Goal: Task Accomplishment & Management: Manage account settings

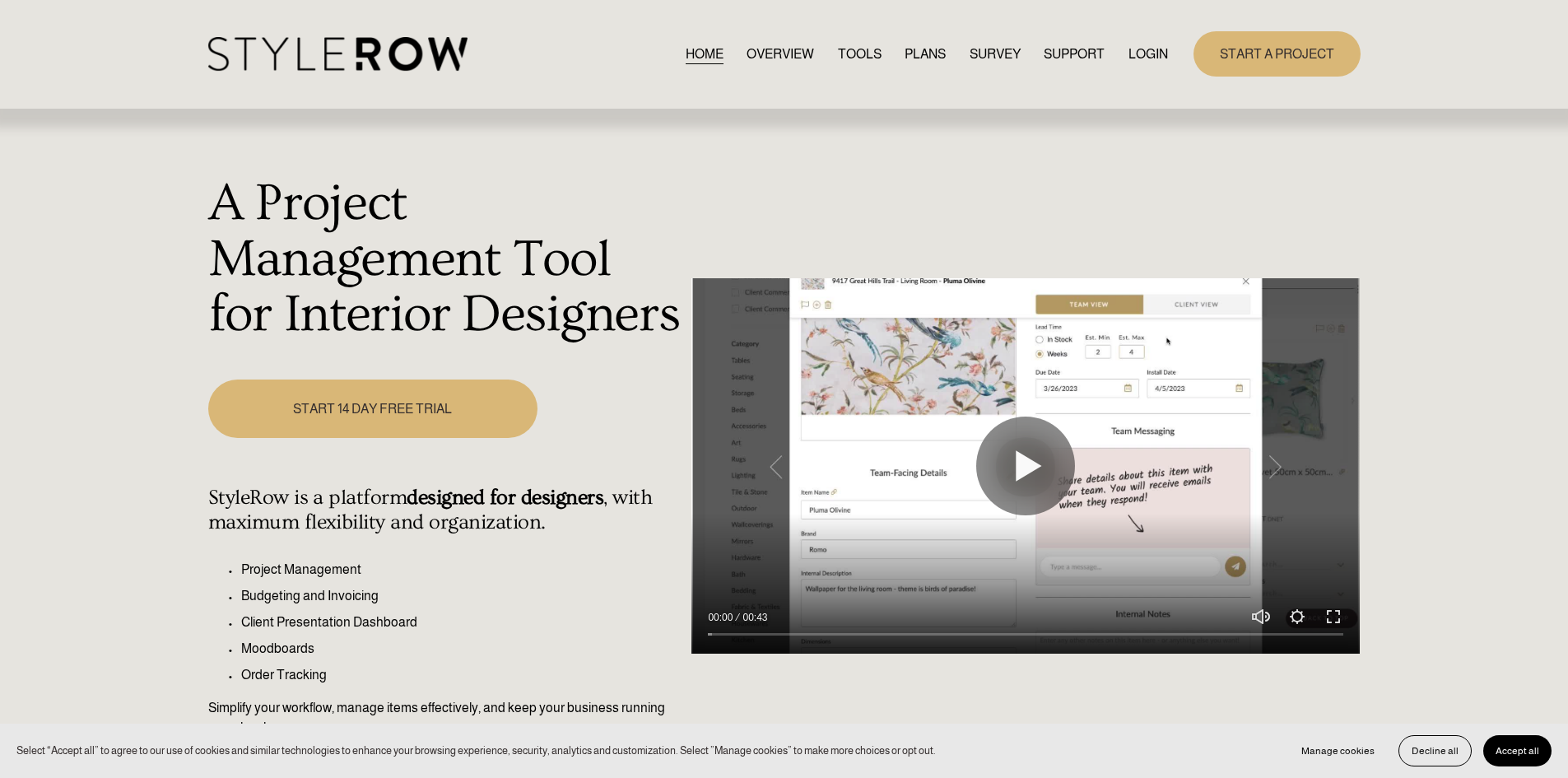
click at [1162, 51] on link "LOGIN" at bounding box center [1148, 54] width 39 height 22
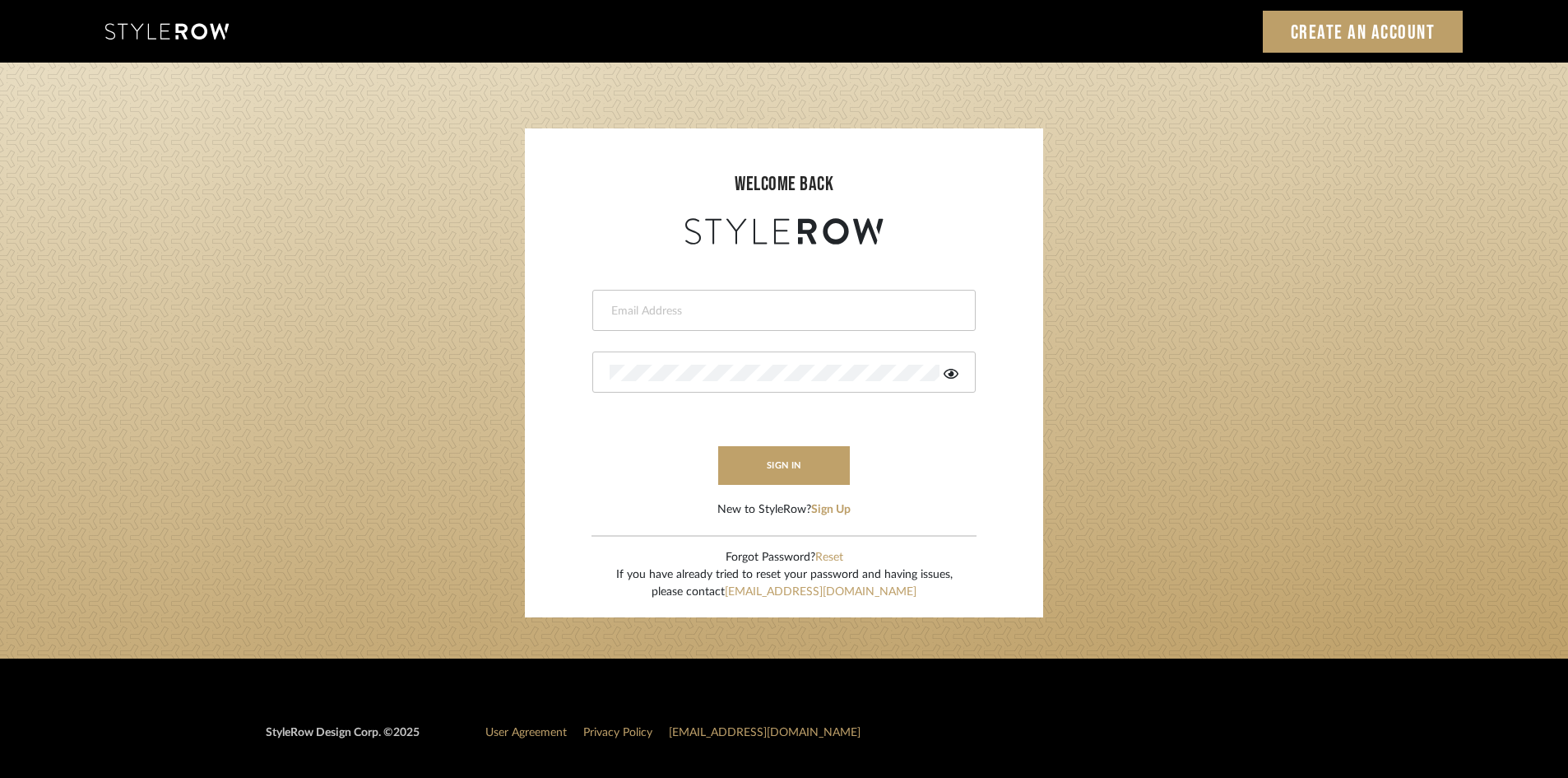
click at [743, 319] on div at bounding box center [784, 310] width 383 height 41
type input "lewisrosedesign@gmail.com"
click at [756, 485] on form "lewisrosedesign@gmail.com sign in New to StyleRow? Sign Up" at bounding box center [784, 383] width 486 height 270
click at [762, 468] on button "sign in" at bounding box center [784, 465] width 132 height 39
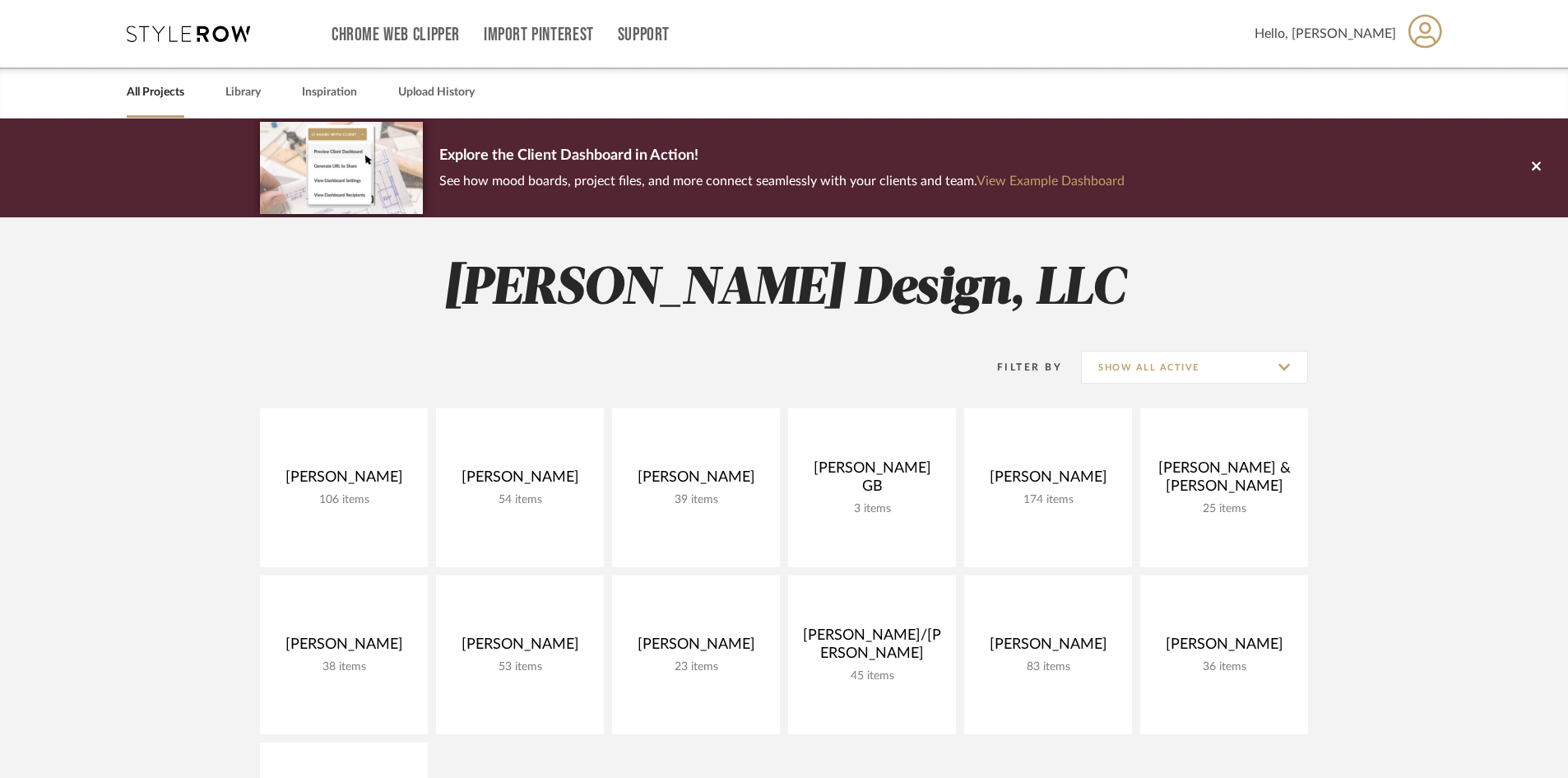
click at [1459, 497] on project-collections "Explore the Client Dashboard in Action! See how mood boards, project files, and…" at bounding box center [784, 738] width 1568 height 1239
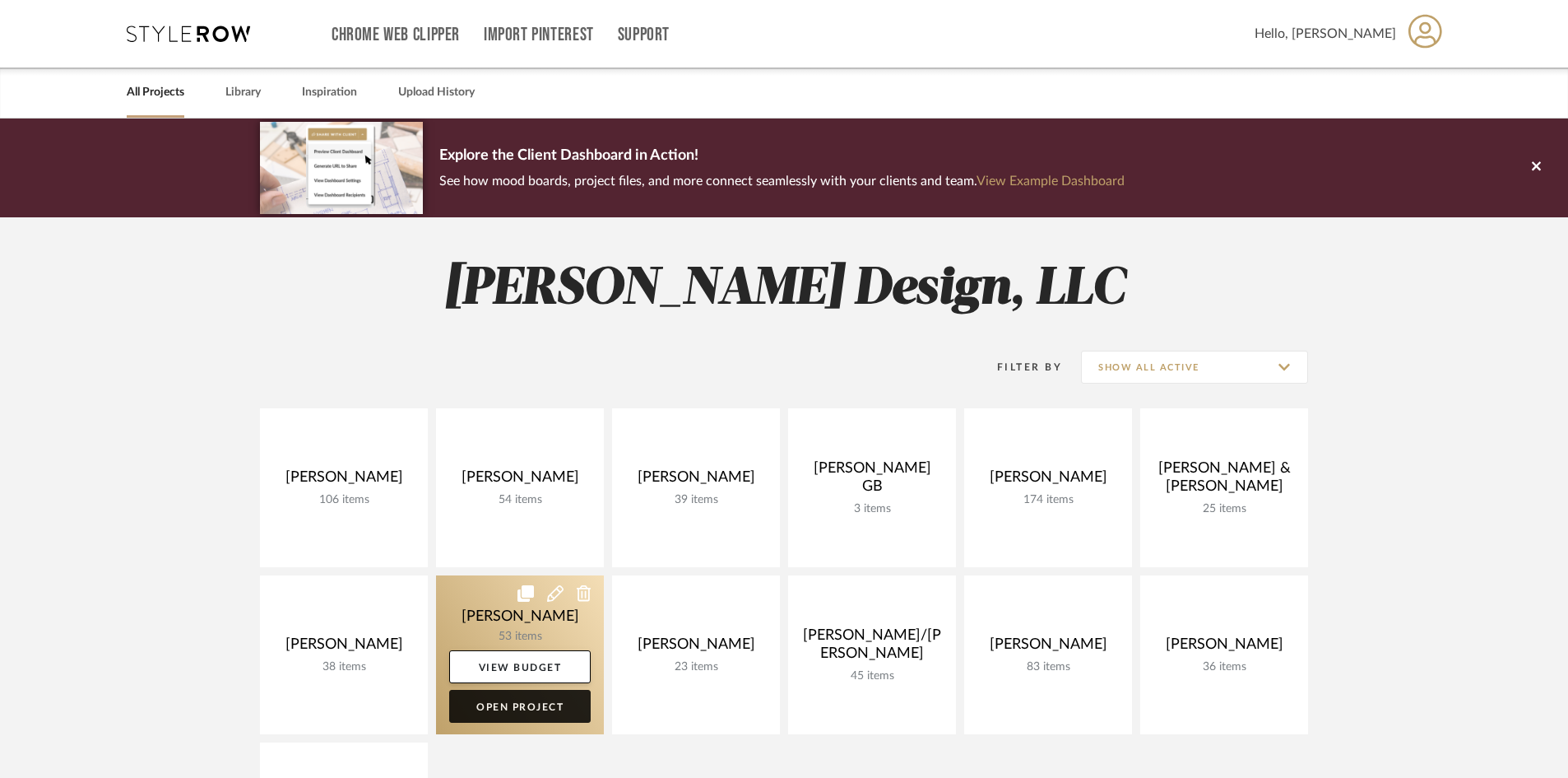
click at [531, 714] on link "Open Project" at bounding box center [520, 705] width 142 height 33
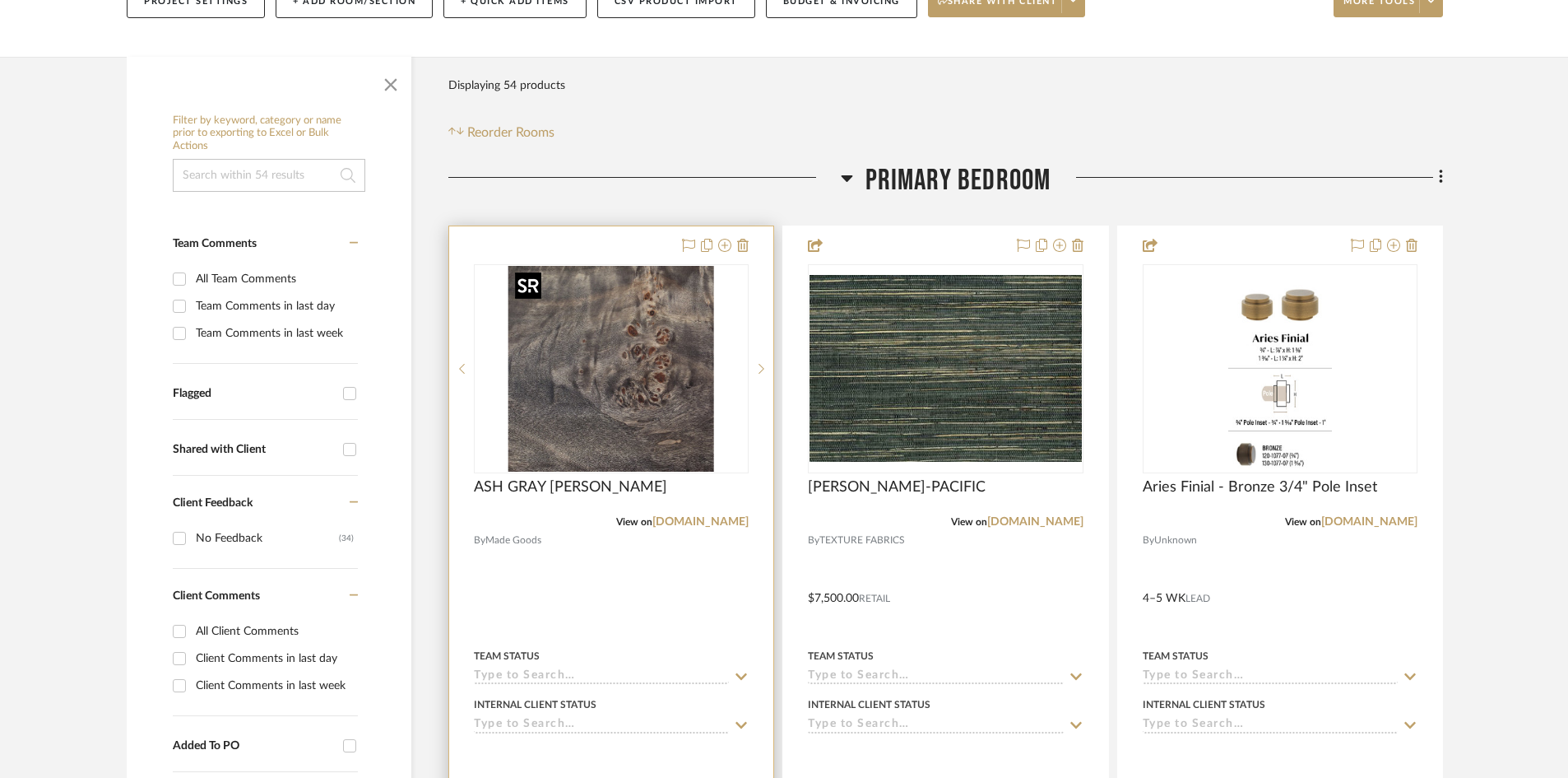
scroll to position [246, 0]
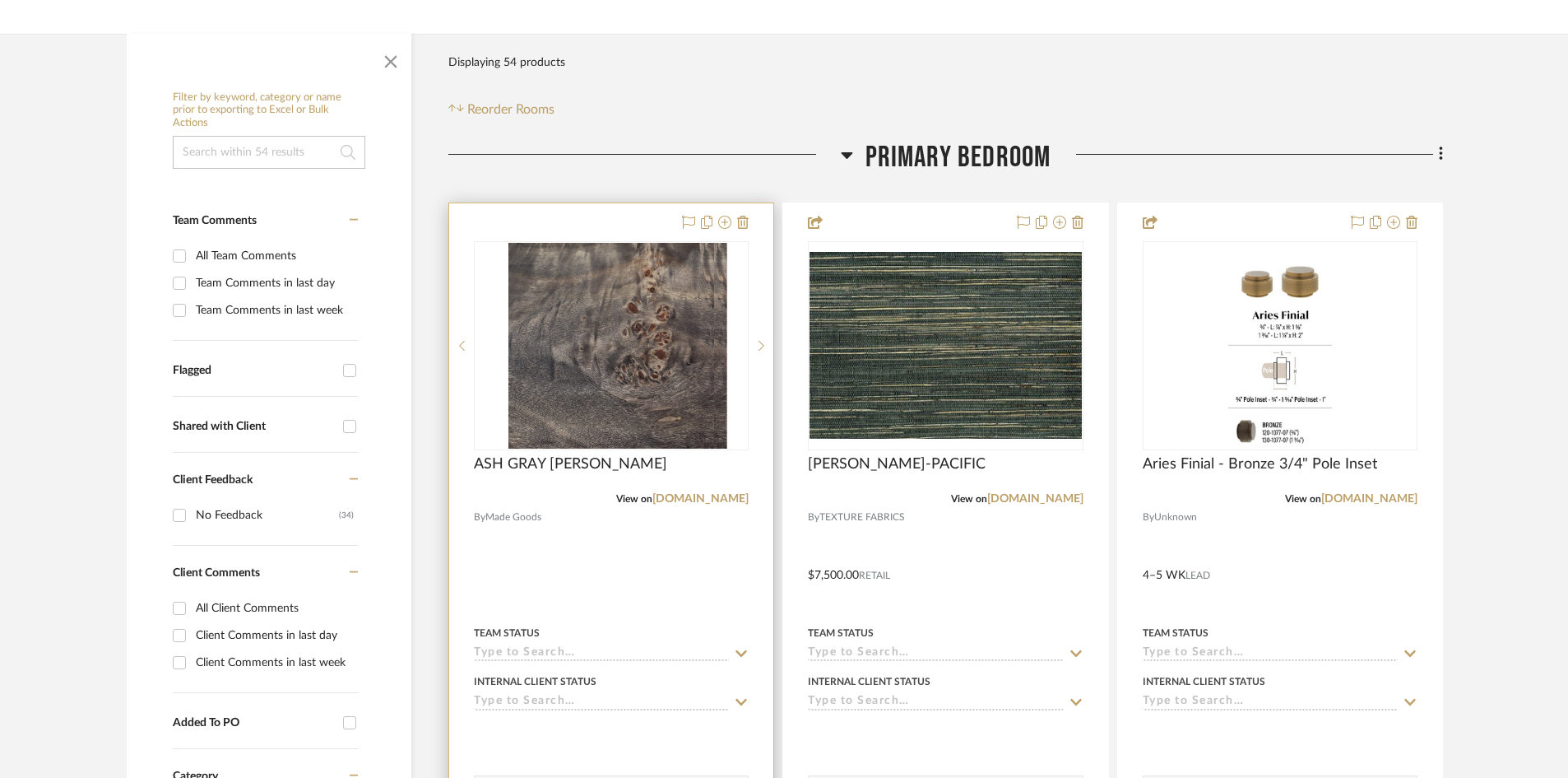
click at [643, 568] on div at bounding box center [611, 563] width 324 height 720
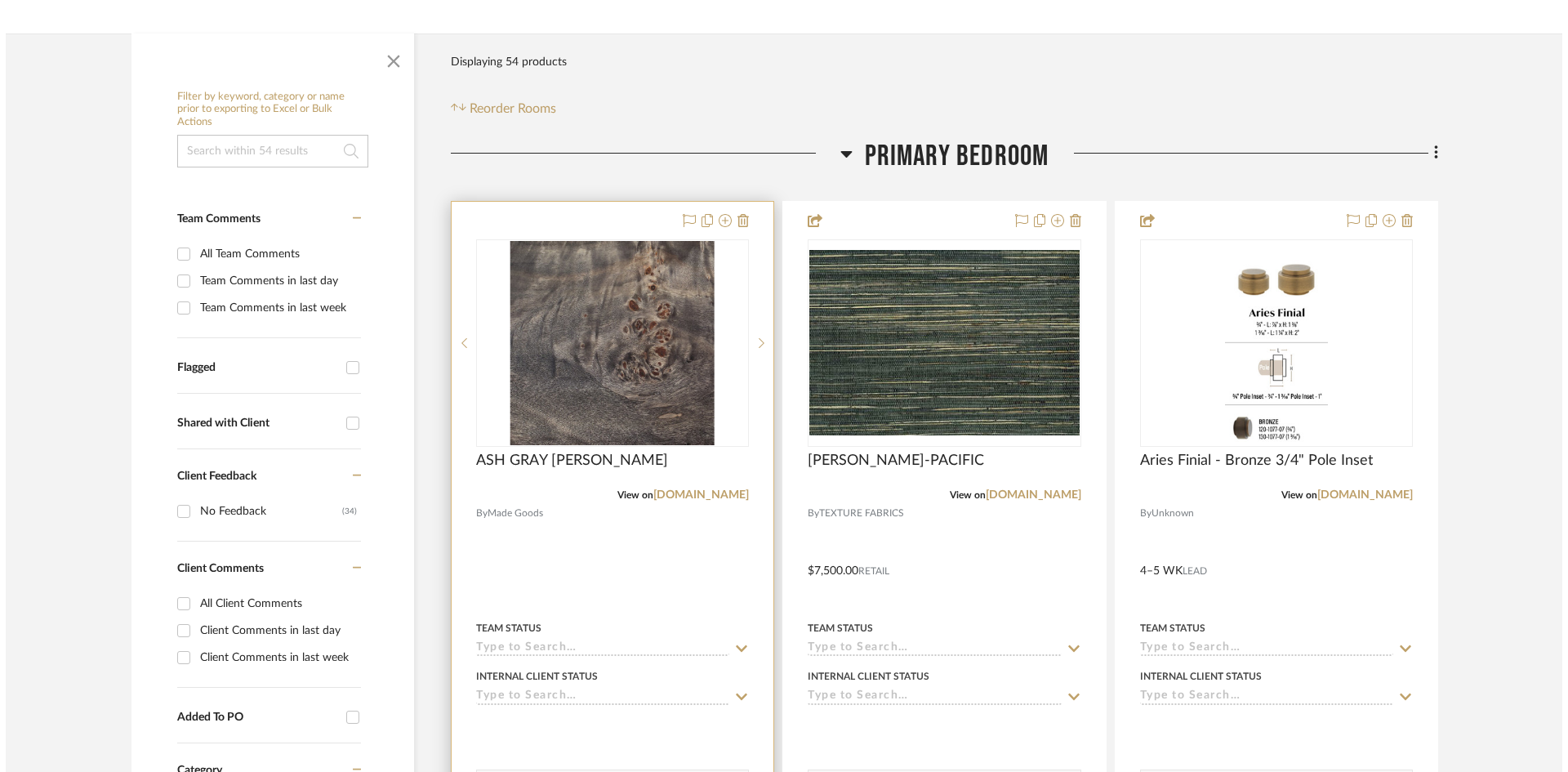
scroll to position [0, 0]
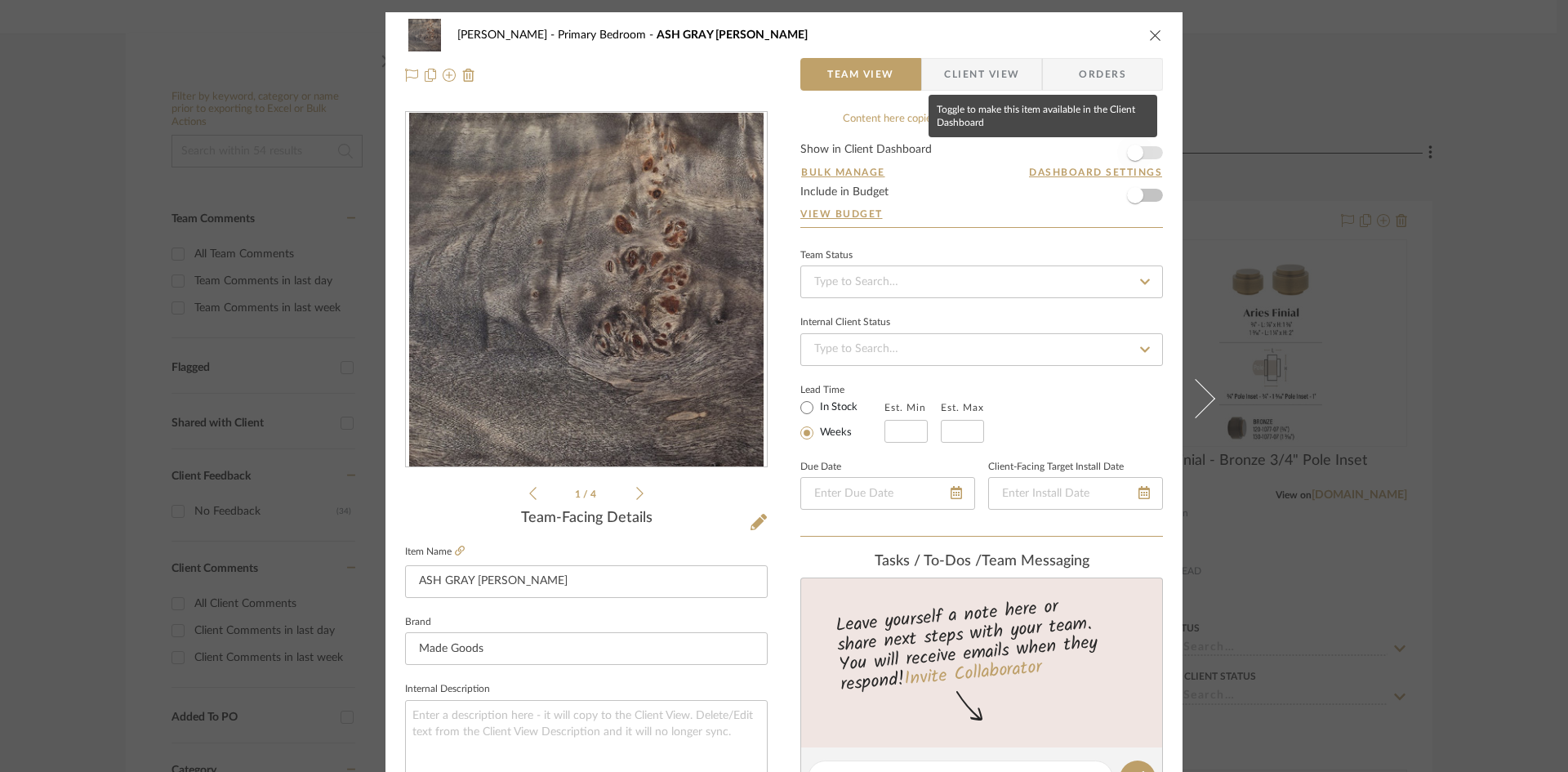
click at [1130, 153] on span "button" at bounding box center [1135, 153] width 16 height 16
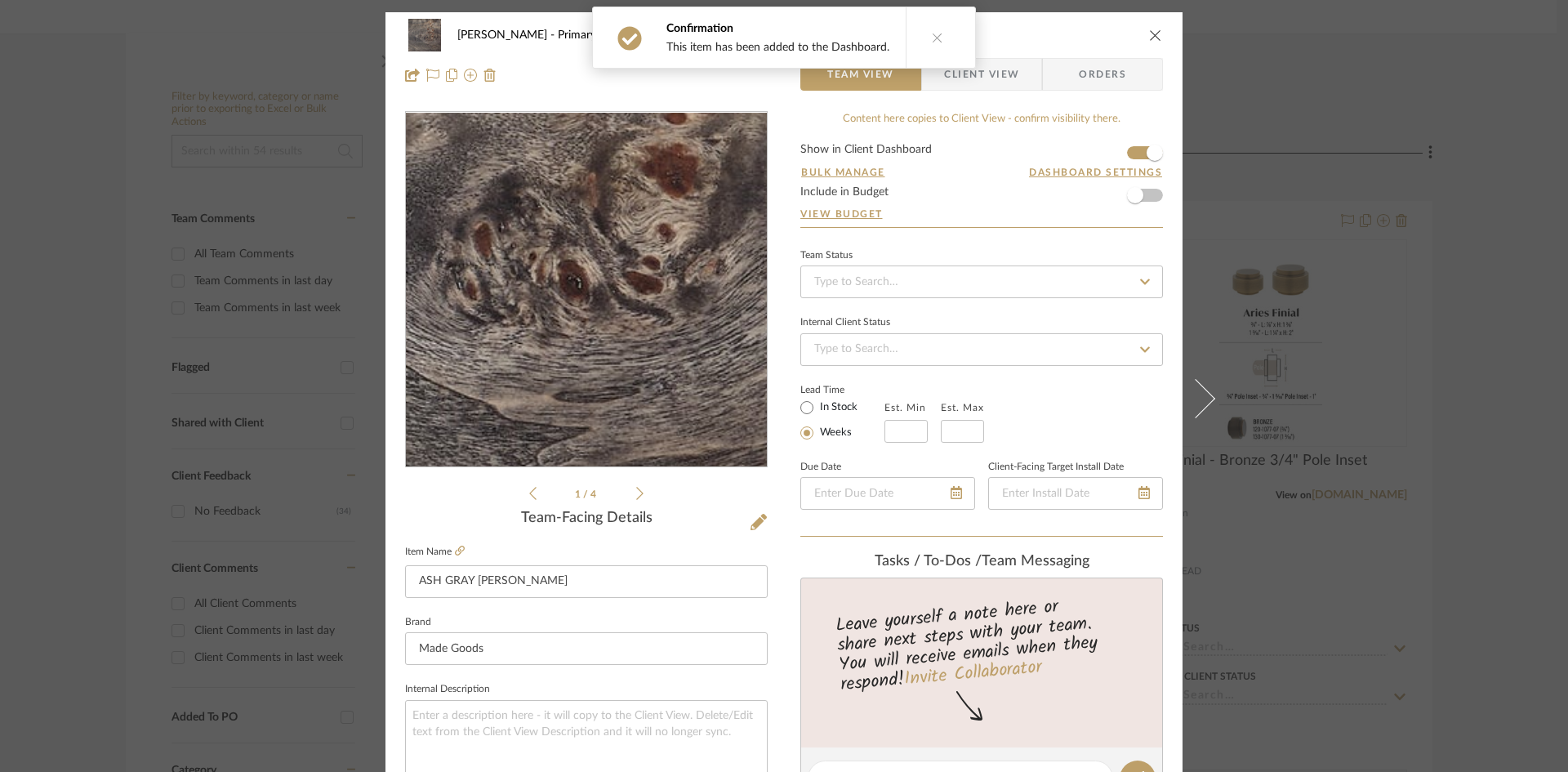
click at [636, 344] on img "0" at bounding box center [586, 290] width 355 height 355
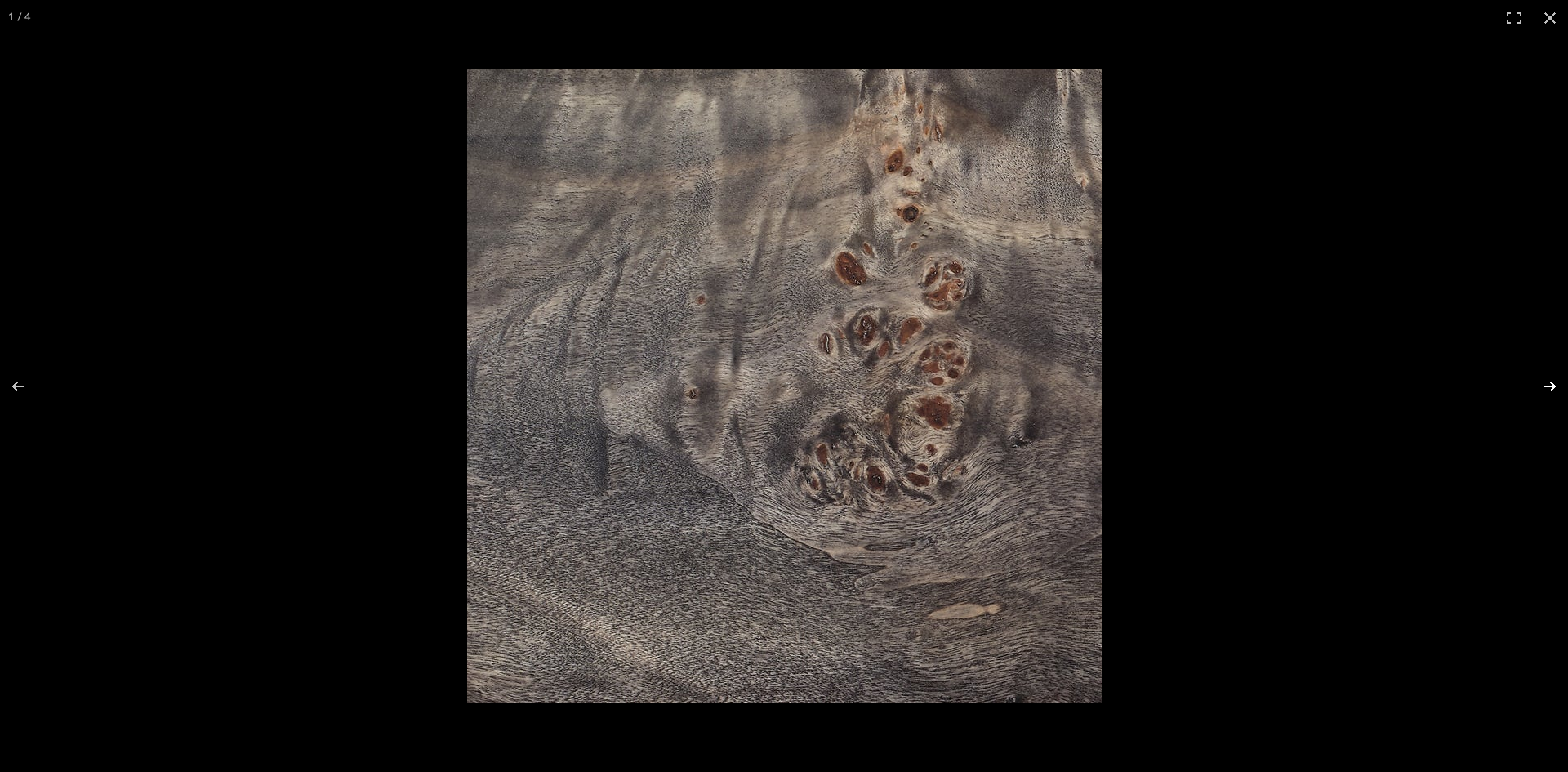
click at [1548, 385] on button at bounding box center [1540, 386] width 57 height 82
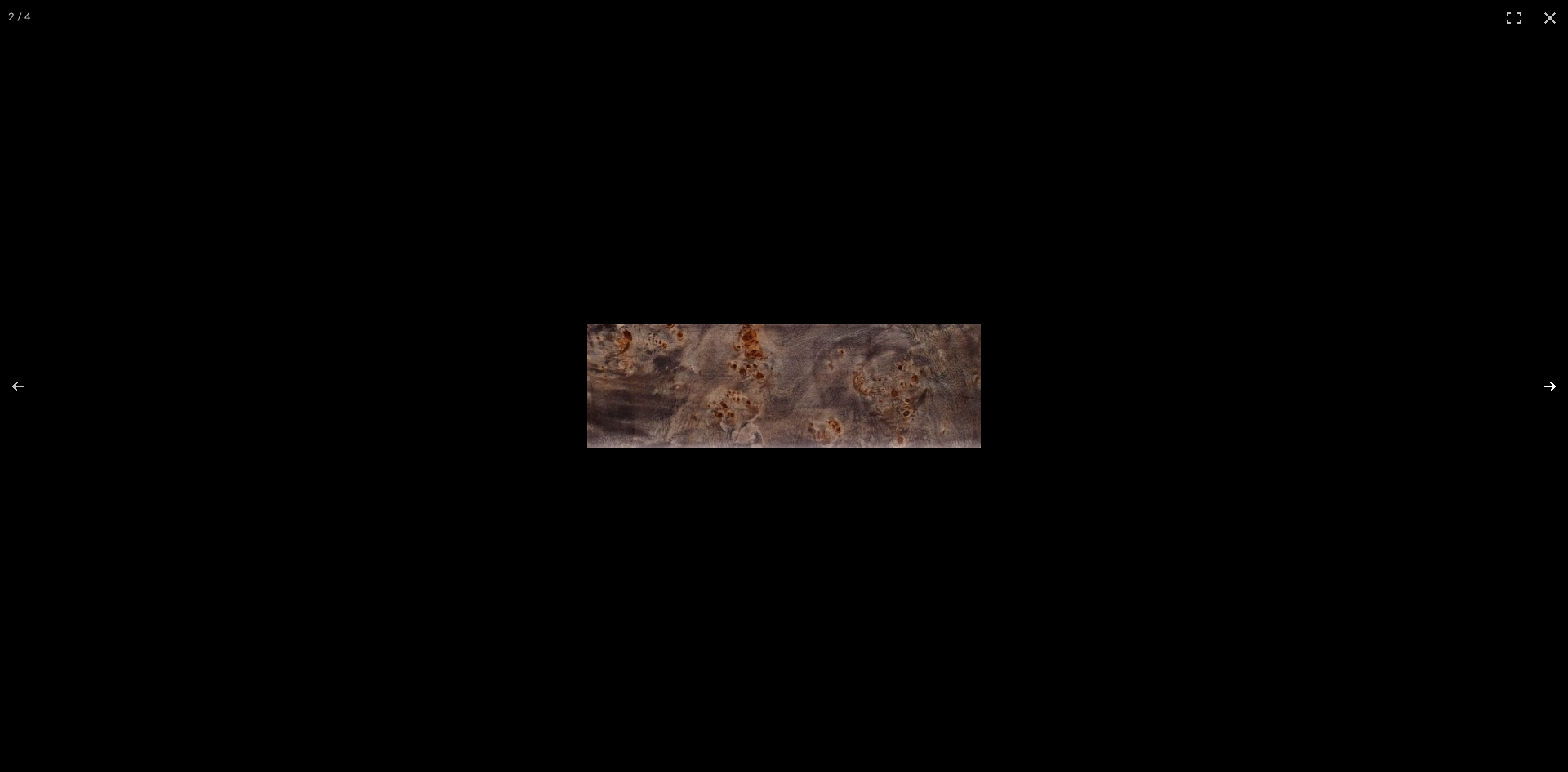
click at [1548, 385] on button at bounding box center [1540, 386] width 57 height 82
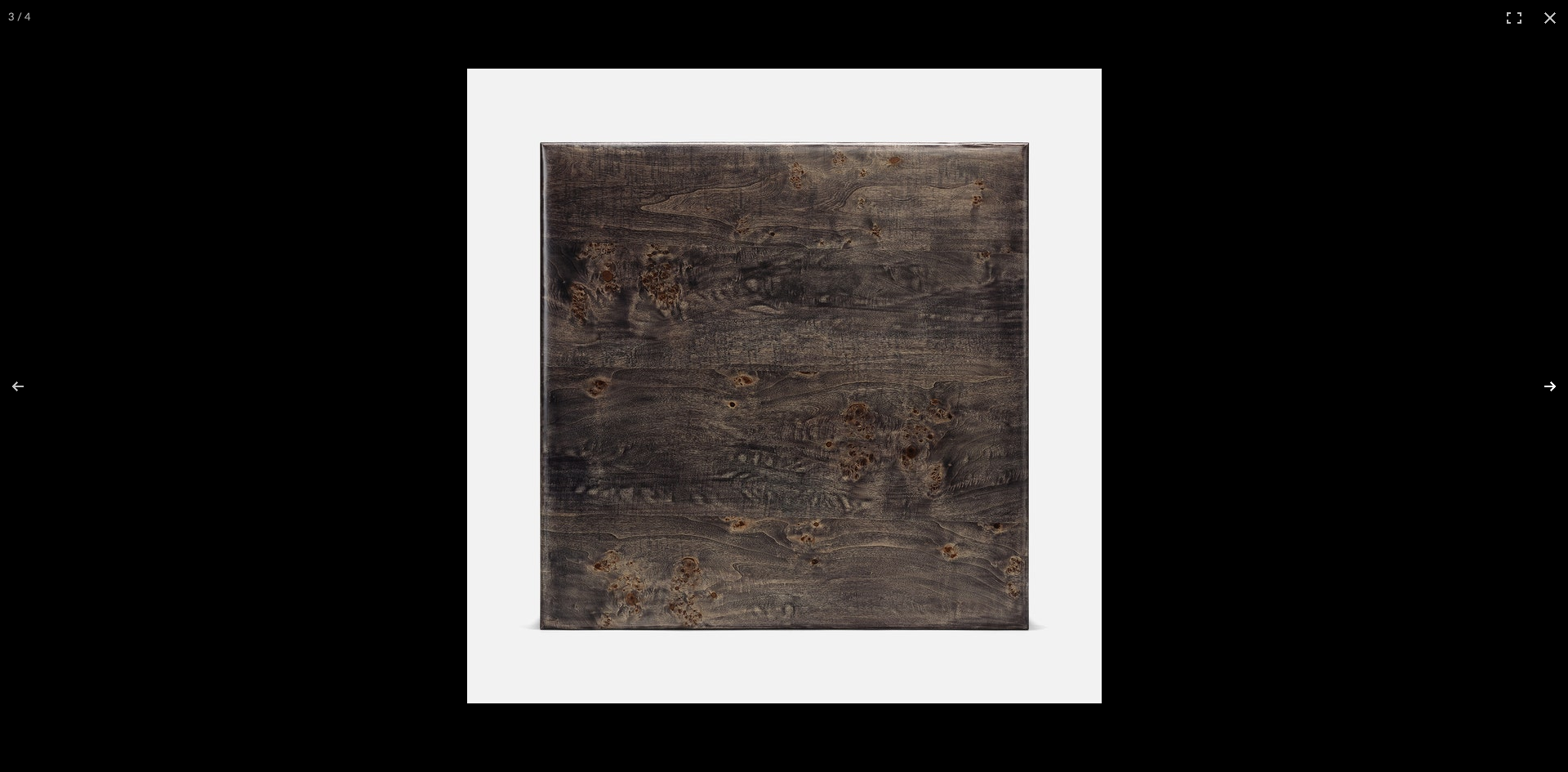
click at [1548, 385] on button at bounding box center [1540, 386] width 57 height 82
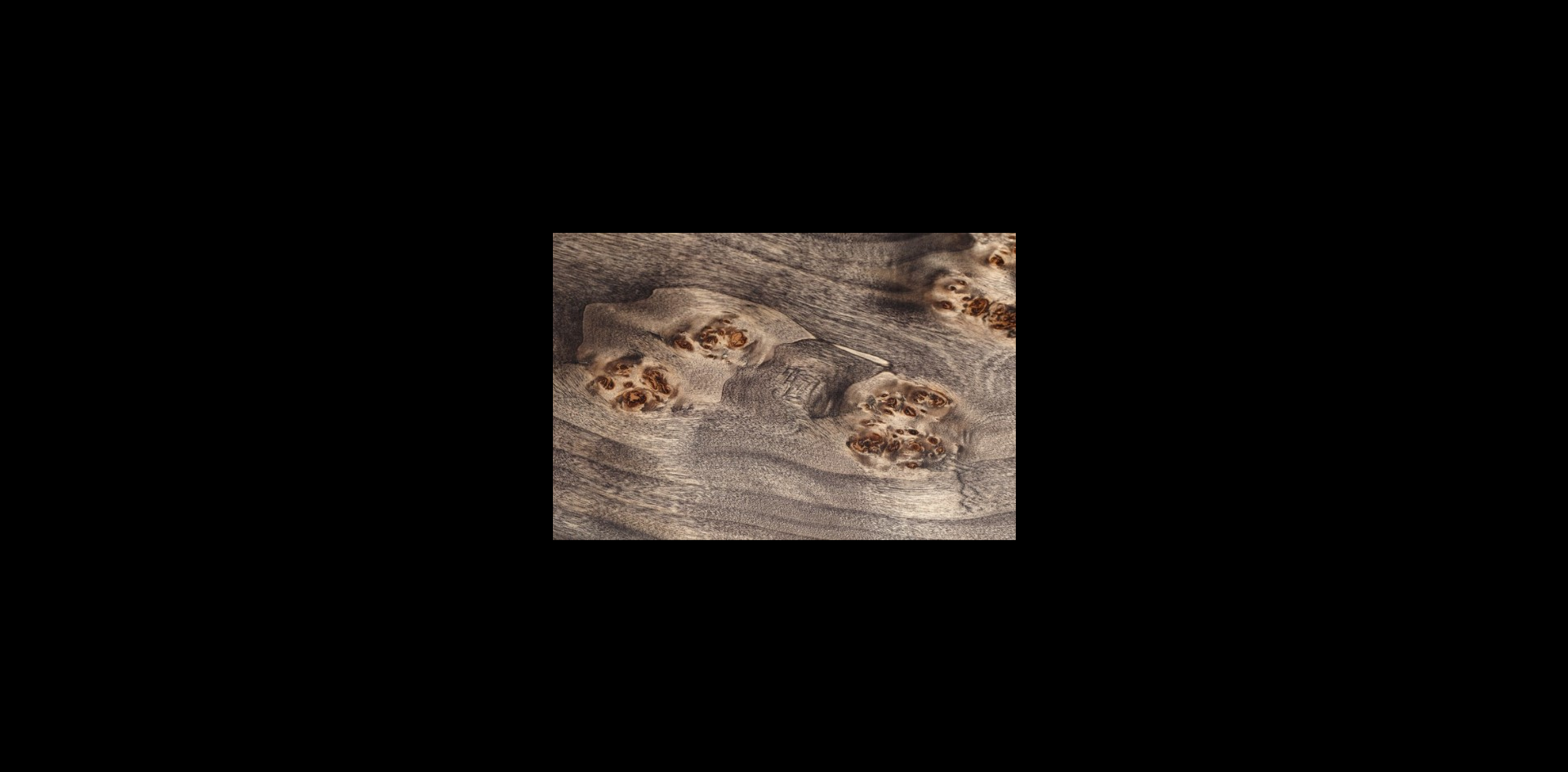
click at [1548, 385] on button at bounding box center [1540, 386] width 57 height 82
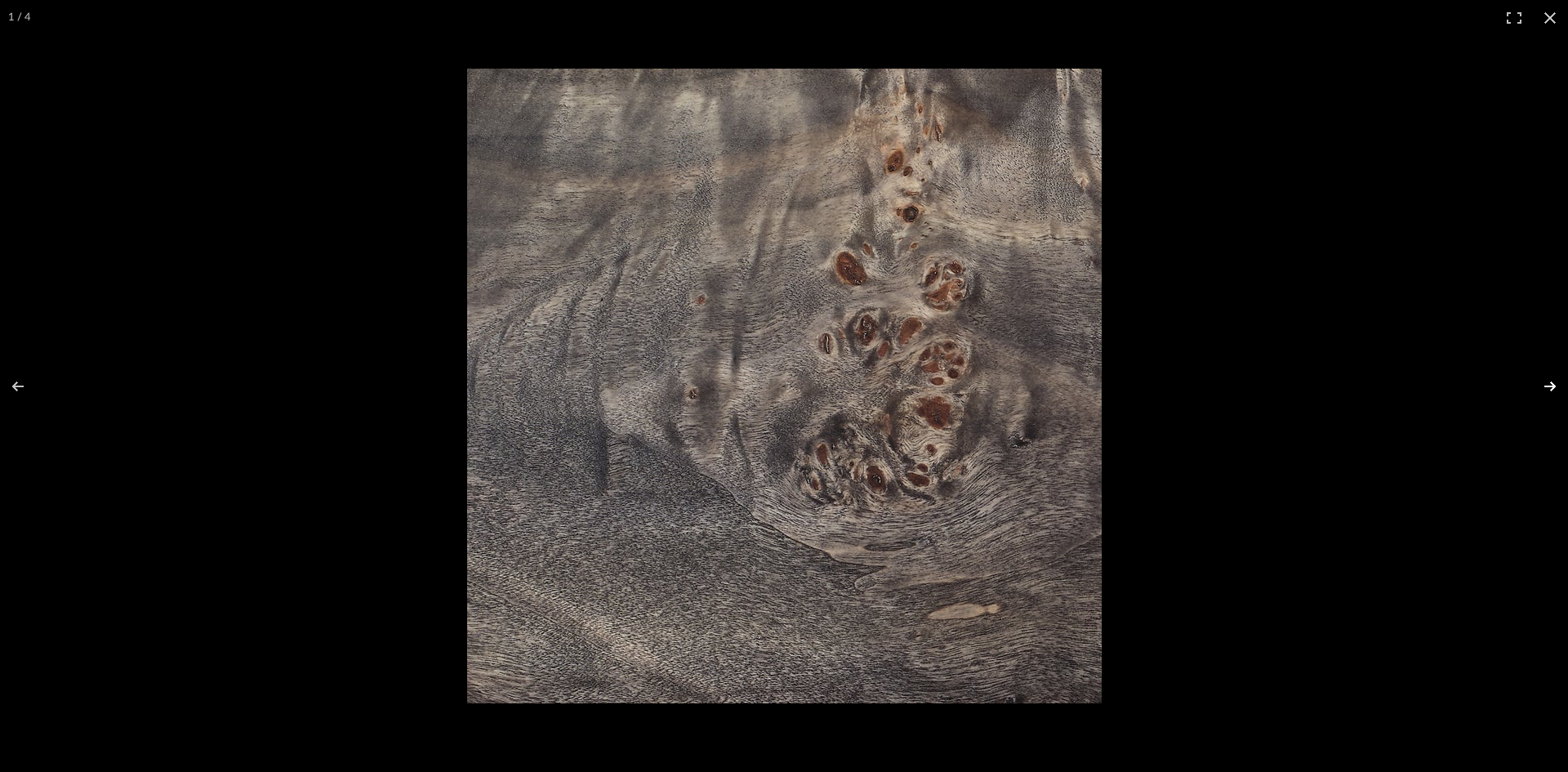
click at [1548, 383] on button at bounding box center [1540, 386] width 57 height 82
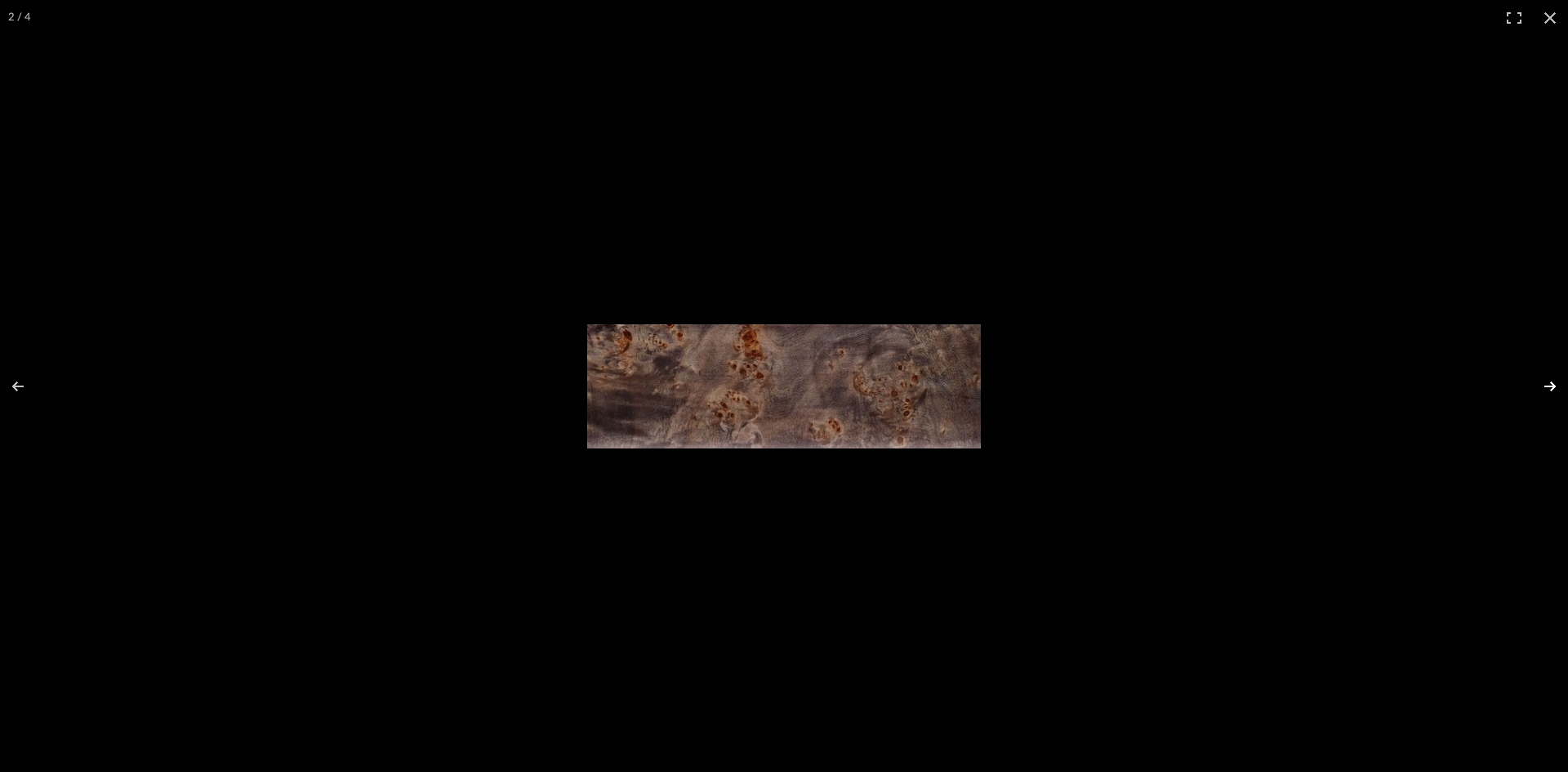
click at [1549, 390] on button at bounding box center [1540, 386] width 57 height 82
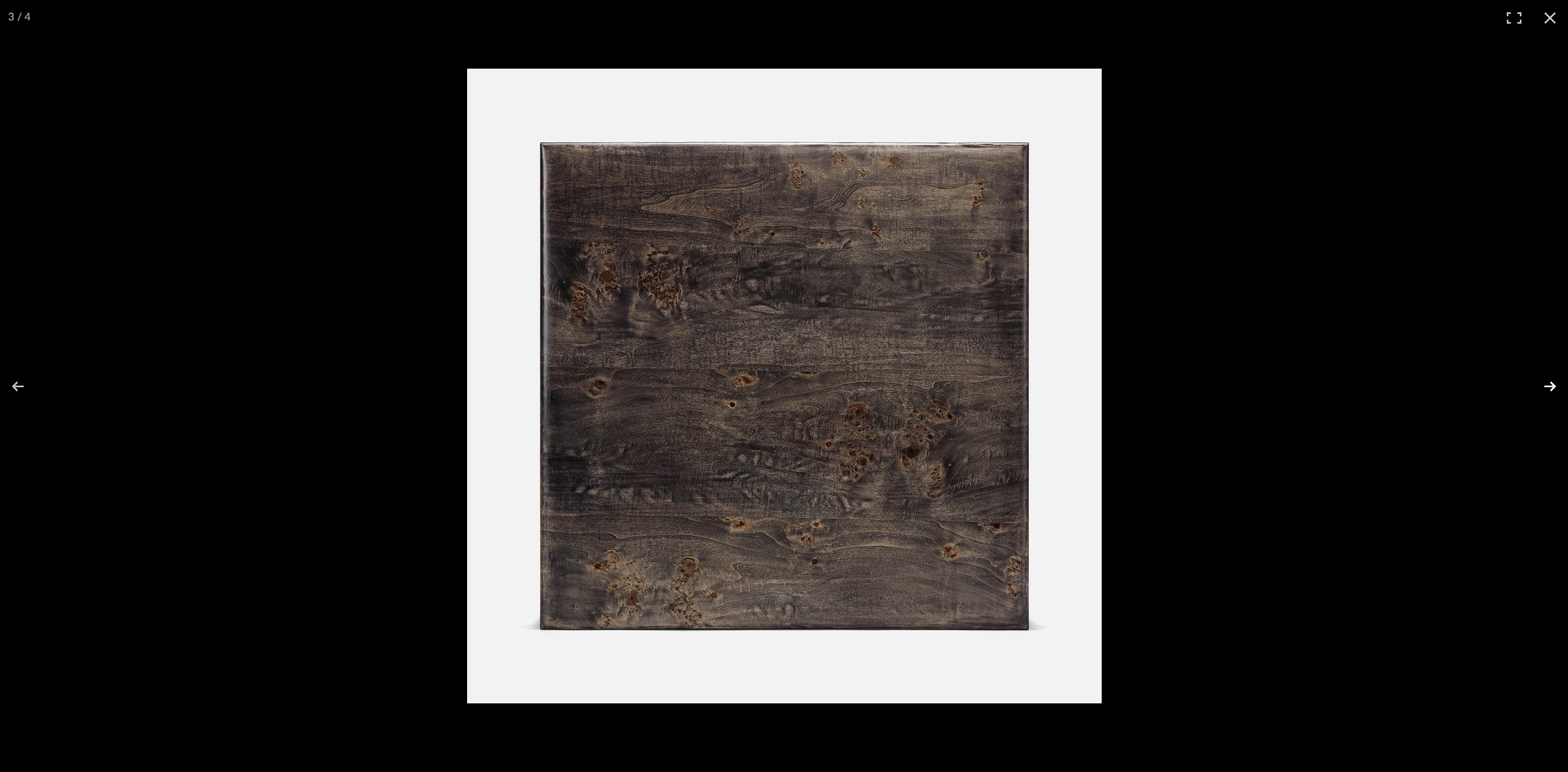
click at [1549, 387] on button at bounding box center [1540, 386] width 57 height 82
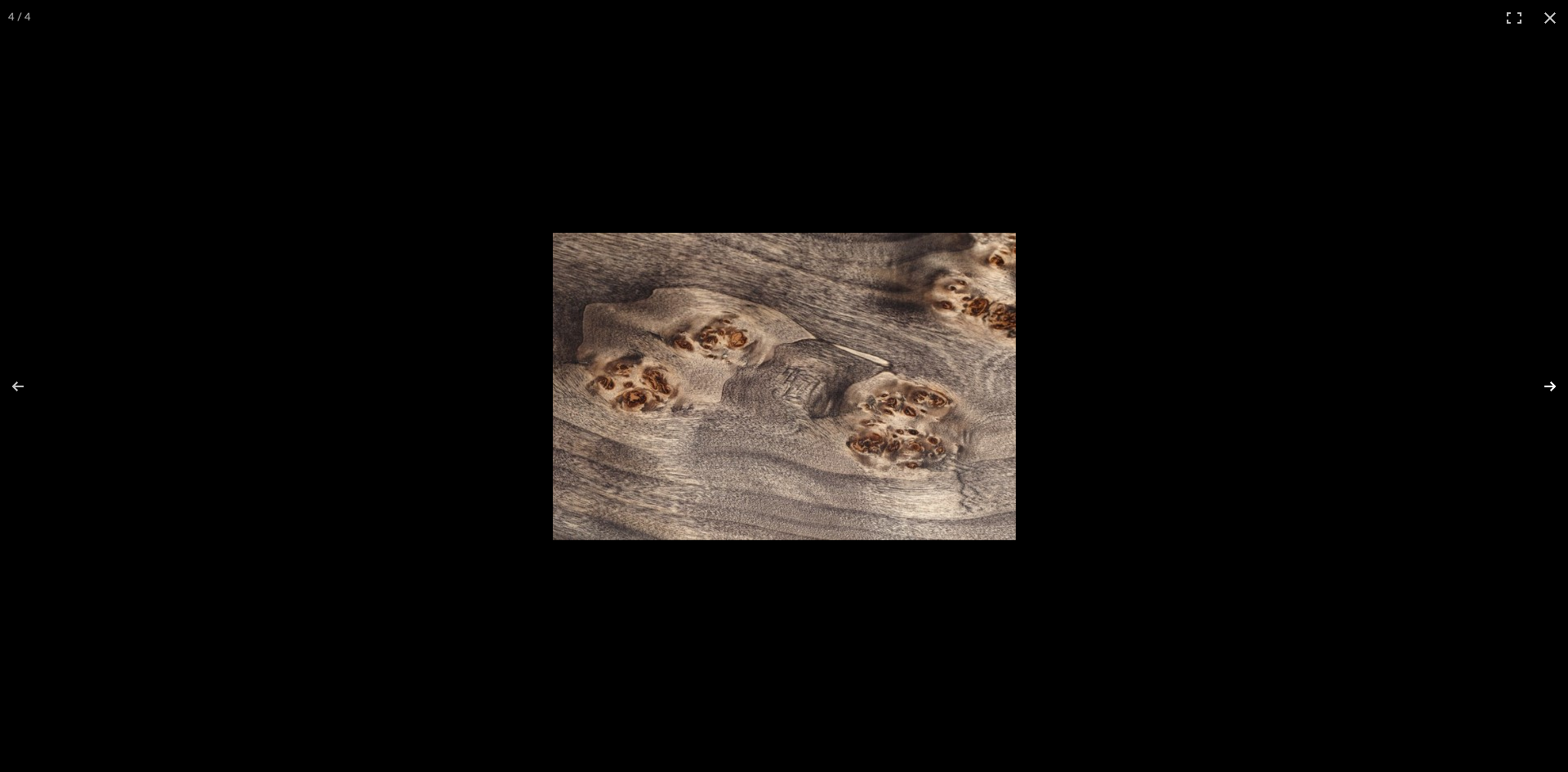
click at [1549, 387] on button at bounding box center [1540, 386] width 57 height 82
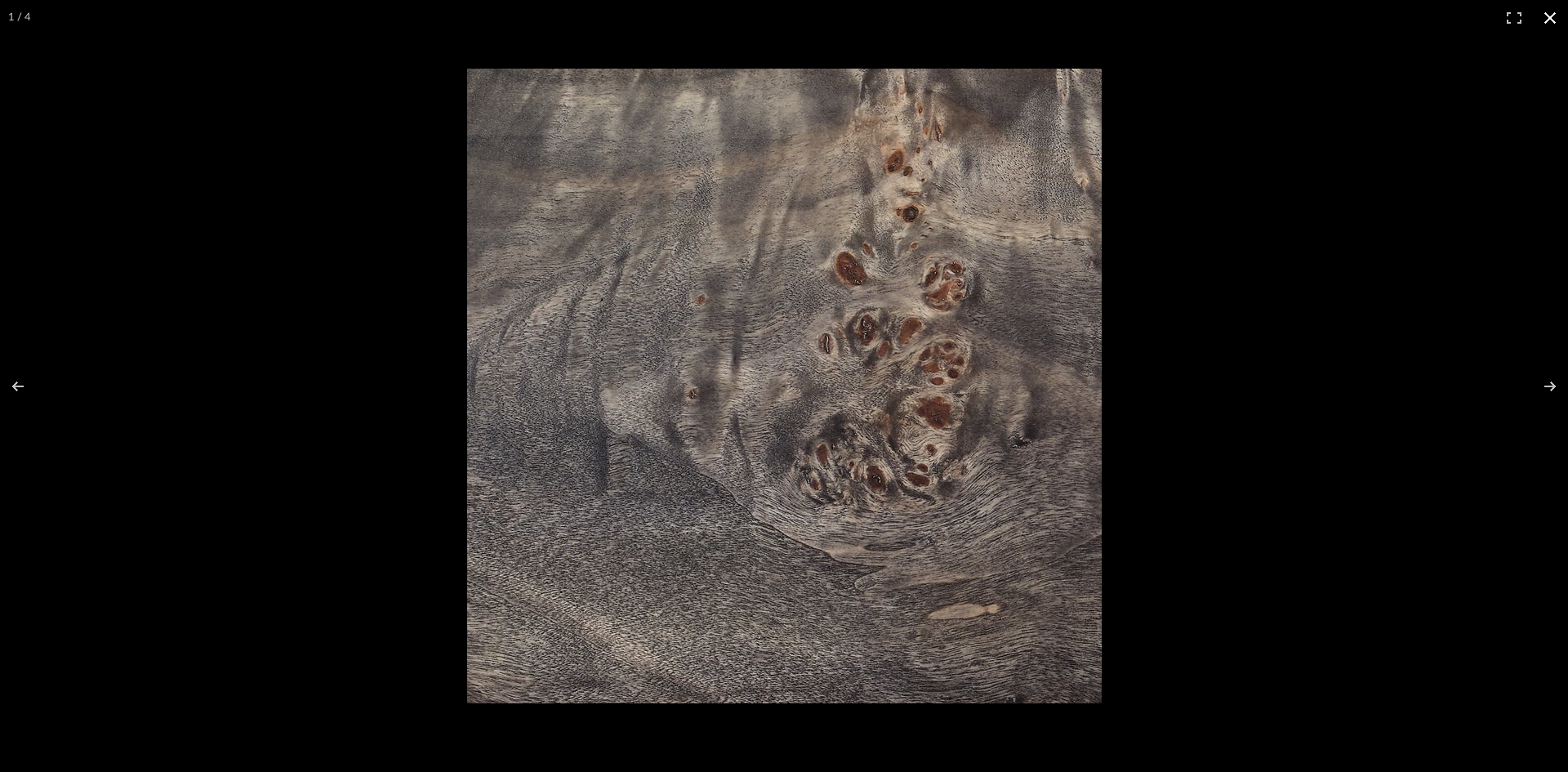
click at [1554, 20] on button at bounding box center [1550, 18] width 36 height 36
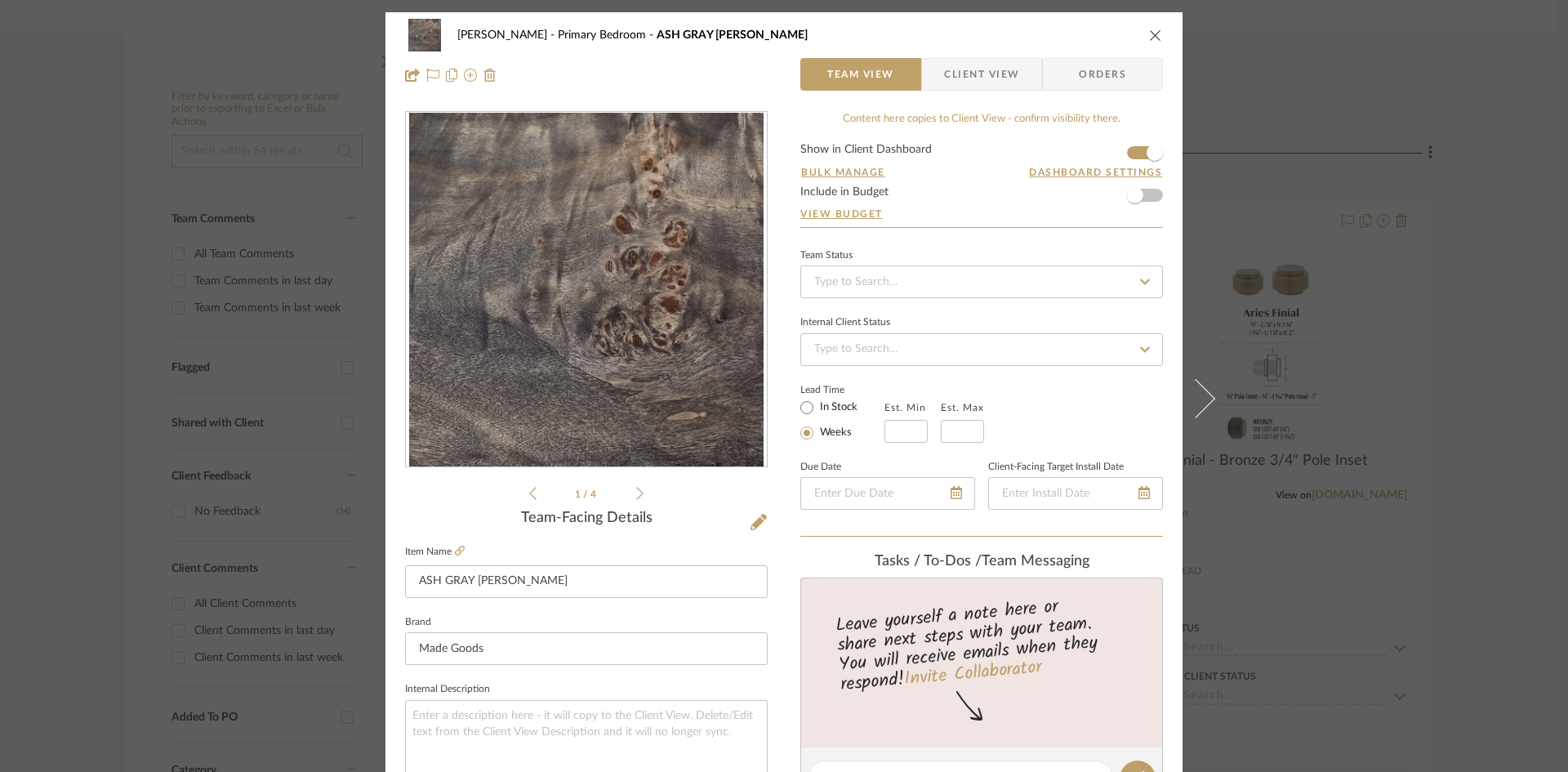
click at [1154, 35] on icon "close" at bounding box center [1155, 35] width 13 height 13
